Goal: Task Accomplishment & Management: Manage account settings

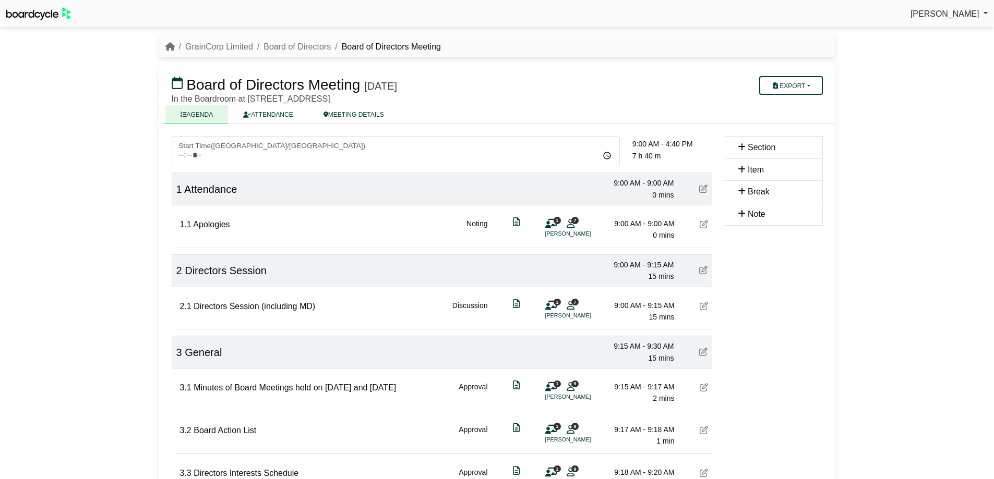
scroll to position [157, 0]
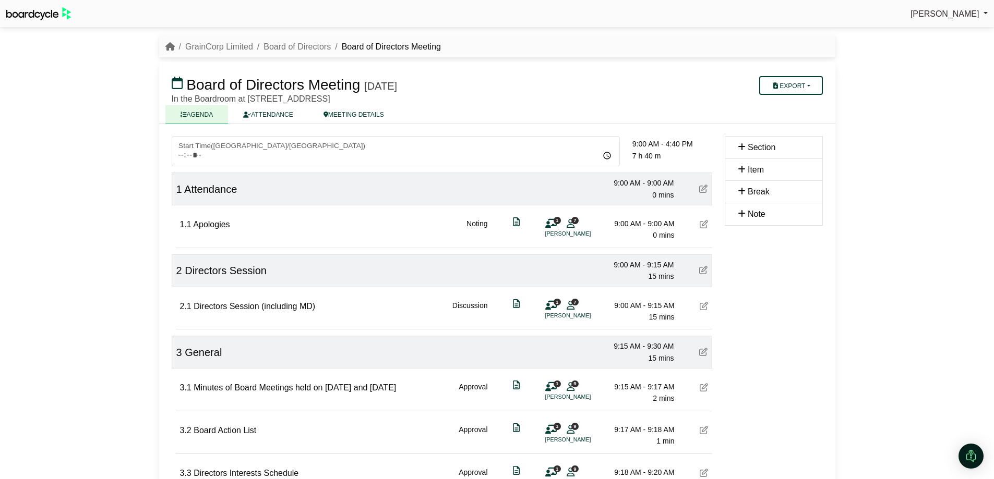
scroll to position [157, 0]
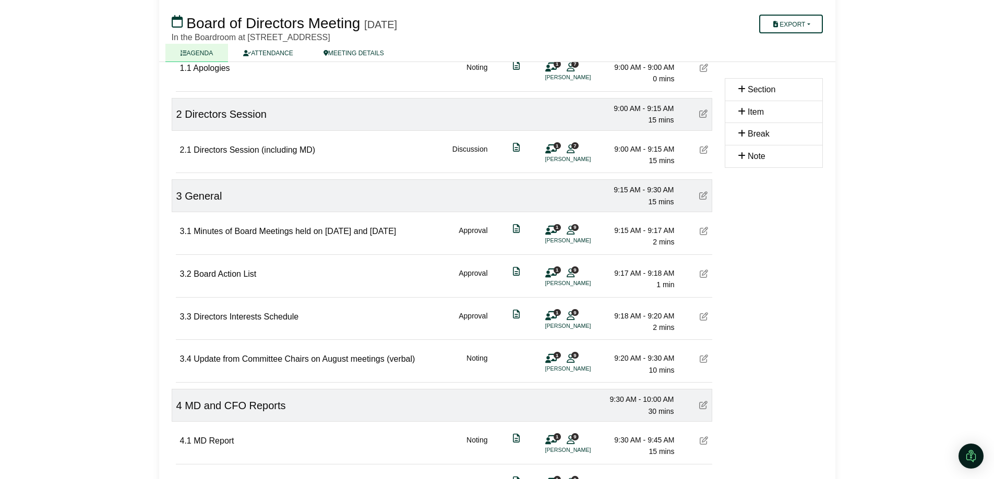
scroll to position [157, 0]
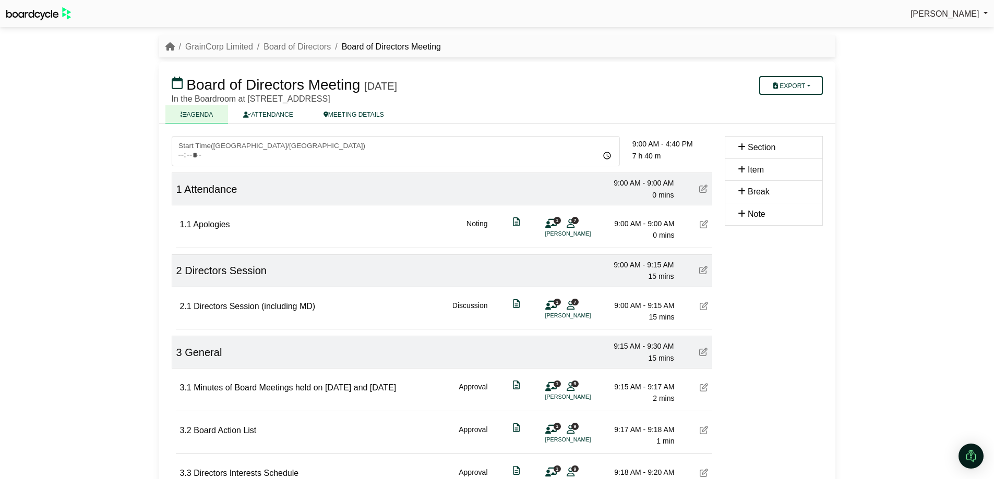
scroll to position [157, 0]
